Goal: Information Seeking & Learning: Learn about a topic

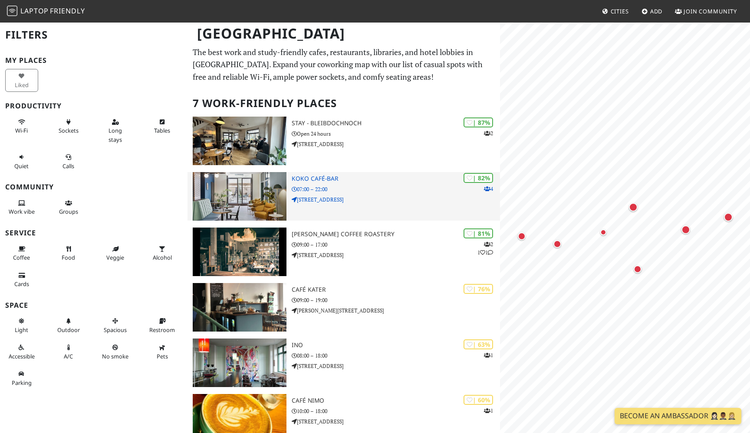
scroll to position [24, 0]
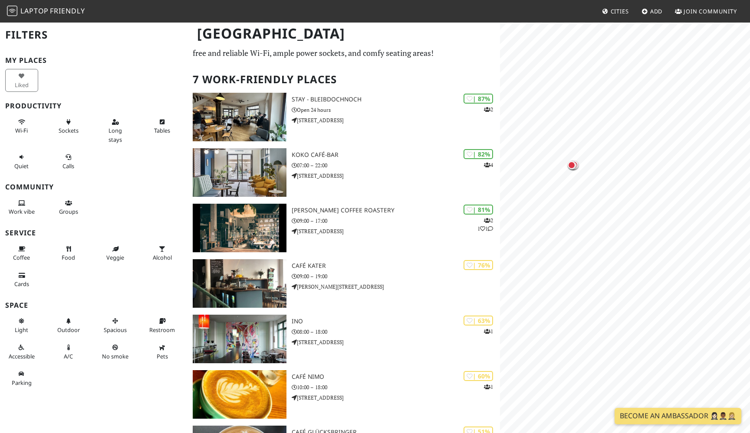
click at [20, 52] on div "Filters My Places Liked Productivity Wi-Fi Sockets Long stays Tables Quiet Call…" at bounding box center [93, 216] width 187 height 433
click at [20, 28] on h2 "Filters" at bounding box center [93, 35] width 177 height 26
click at [16, 8] on img at bounding box center [12, 11] width 10 height 10
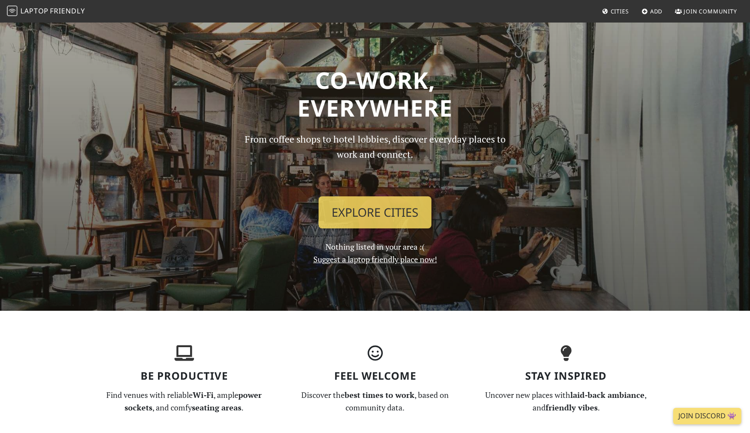
click at [615, 8] on span "Cities" at bounding box center [619, 11] width 18 height 8
click at [393, 208] on link "Explore Cities" at bounding box center [374, 213] width 113 height 32
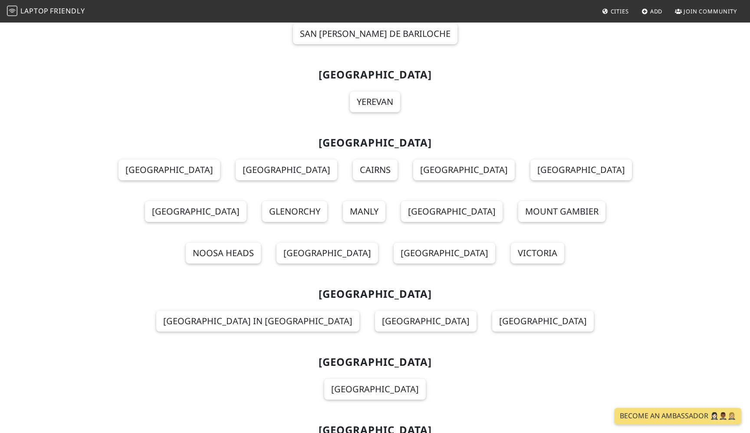
scroll to position [327, 0]
click at [517, 137] on section "[GEOGRAPHIC_DATA] [GEOGRAPHIC_DATA] [GEOGRAPHIC_DATA] [GEOGRAPHIC_DATA] [GEOGRA…" at bounding box center [375, 204] width 562 height 151
click at [521, 137] on section "Australia Adelaide Brisbane Cairns Canberra Coolum Beach East Albury Glenorchy …" at bounding box center [375, 204] width 562 height 151
click at [495, 243] on link "Sydney" at bounding box center [444, 253] width 102 height 21
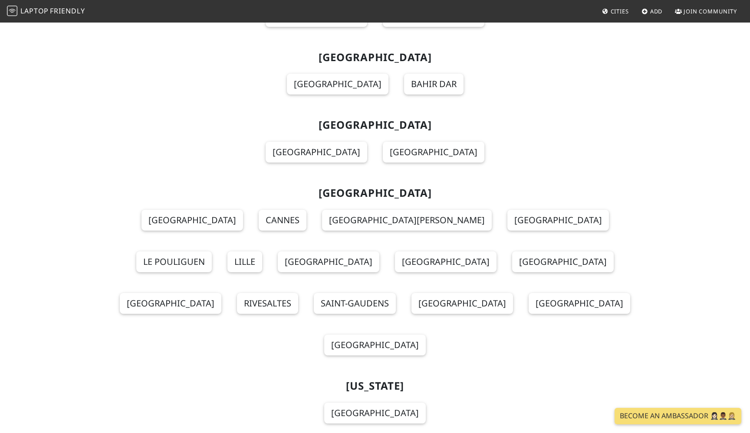
scroll to position [2707, 0]
